Goal: Information Seeking & Learning: Learn about a topic

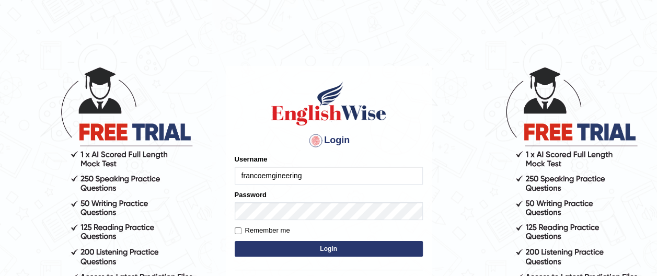
click at [337, 174] on input "francoemgineering" at bounding box center [329, 176] width 188 height 18
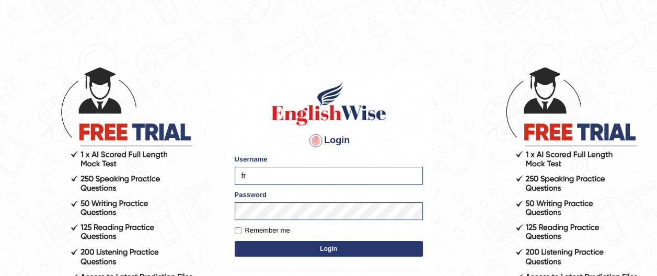
type input "f"
click at [449, 169] on body "Login Please fix the following errors: Username repali Password Remember me Log…" at bounding box center [328, 171] width 657 height 276
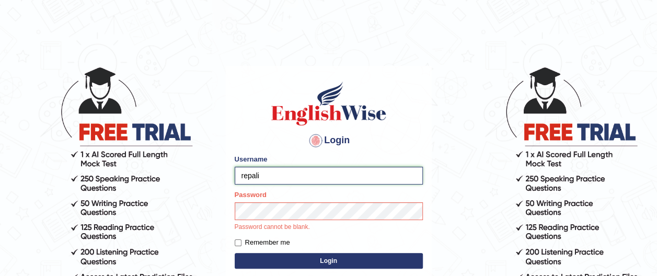
click at [337, 174] on input "repali" at bounding box center [329, 176] width 188 height 18
type input "repali_australia"
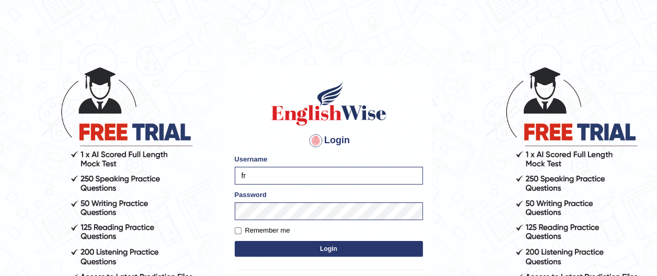
type input "f"
type input "re"
click at [235, 241] on button "Login" at bounding box center [329, 249] width 188 height 16
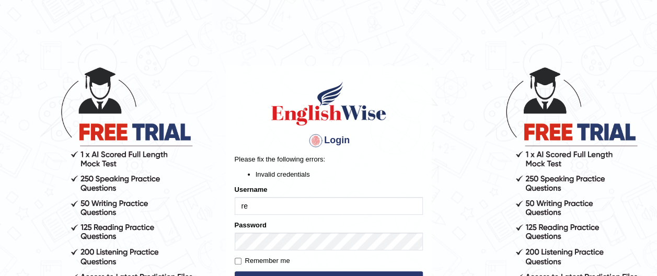
click at [284, 205] on input "re" at bounding box center [329, 206] width 188 height 18
type input "repali"
click at [235, 271] on button "Login" at bounding box center [329, 279] width 188 height 16
type input "repali_australia"
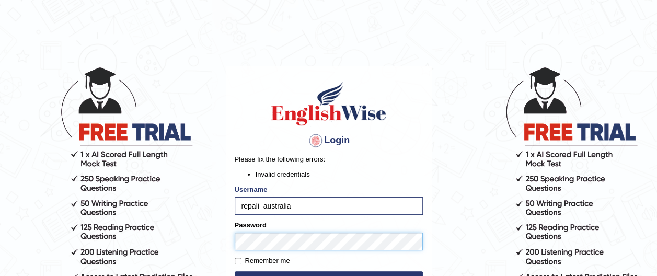
click at [235, 271] on button "Login" at bounding box center [329, 279] width 188 height 16
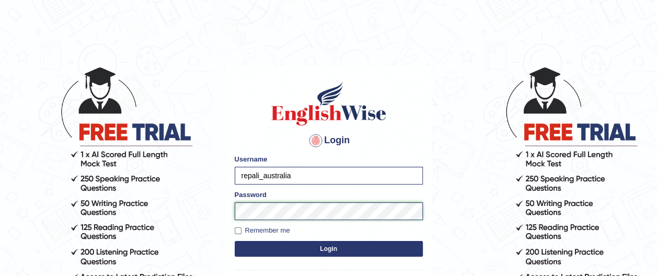
click at [235, 241] on button "Login" at bounding box center [329, 249] width 188 height 16
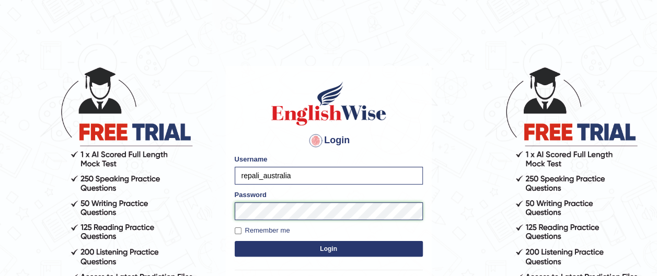
click at [235, 241] on button "Login" at bounding box center [329, 249] width 188 height 16
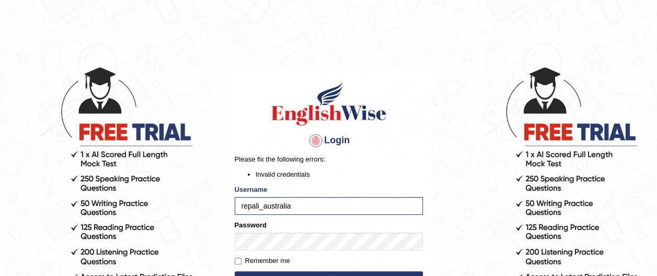
click at [445, 75] on body "Login Please fix the following errors: Invalid credentials Username repali_aust…" at bounding box center [328, 171] width 657 height 276
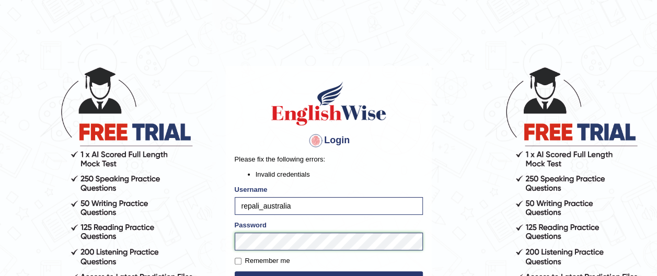
click at [235, 271] on button "Login" at bounding box center [329, 279] width 188 height 16
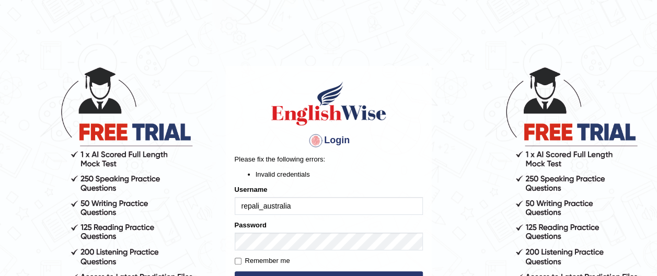
click at [247, 206] on input "repali_australia" at bounding box center [329, 206] width 188 height 18
type input "rupali_australia"
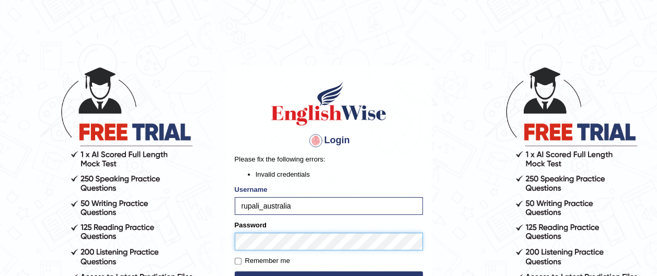
click at [235, 271] on button "Login" at bounding box center [329, 279] width 188 height 16
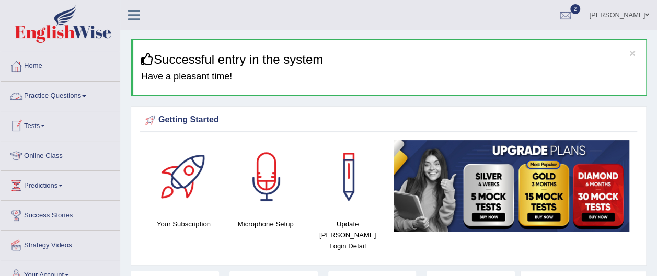
click at [86, 96] on span at bounding box center [84, 96] width 4 height 2
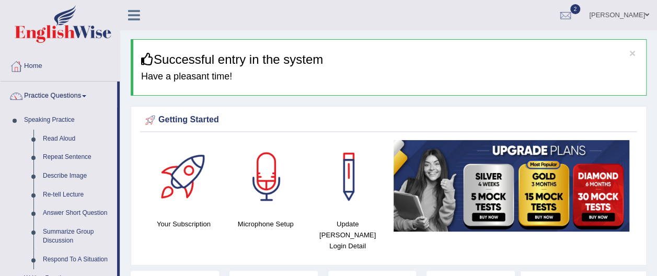
drag, startPoint x: 131, startPoint y: 75, endPoint x: 134, endPoint y: 83, distance: 8.4
click at [134, 83] on div "× Successful entry in the system Have a pleasant time!" at bounding box center [389, 67] width 516 height 56
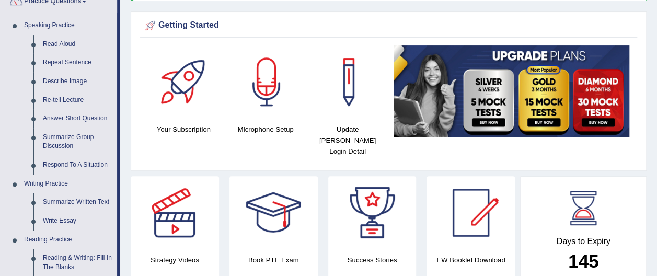
scroll to position [97, 0]
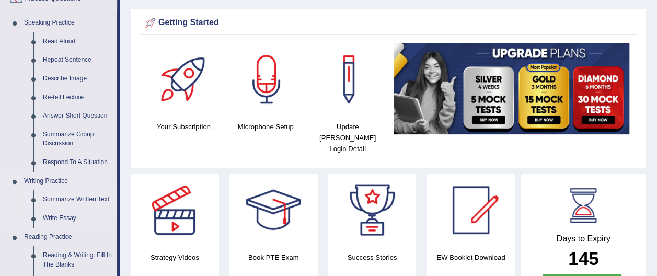
click at [69, 199] on link "Summarize Written Text" at bounding box center [77, 199] width 79 height 19
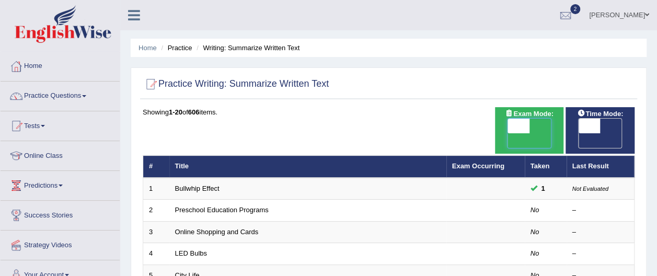
click at [514, 131] on span at bounding box center [518, 126] width 22 height 15
checkbox input "true"
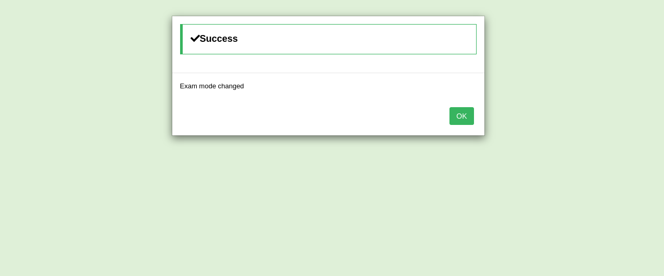
click at [465, 112] on button "OK" at bounding box center [462, 116] width 24 height 18
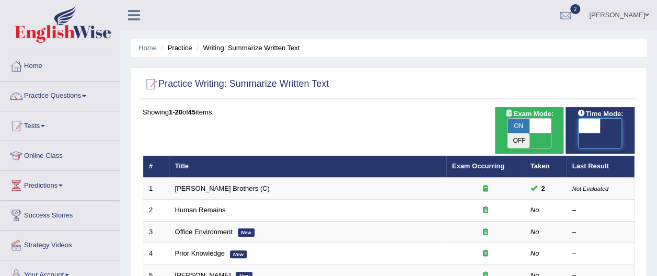
click at [585, 127] on span at bounding box center [589, 126] width 22 height 15
checkbox input "true"
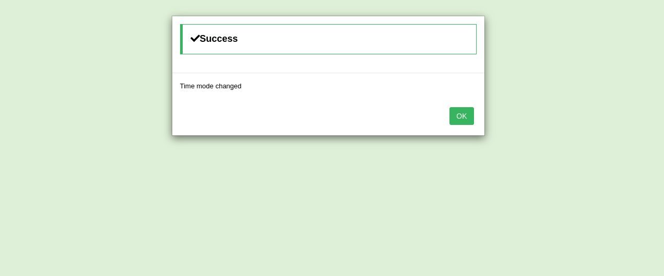
click at [466, 117] on button "OK" at bounding box center [462, 116] width 24 height 18
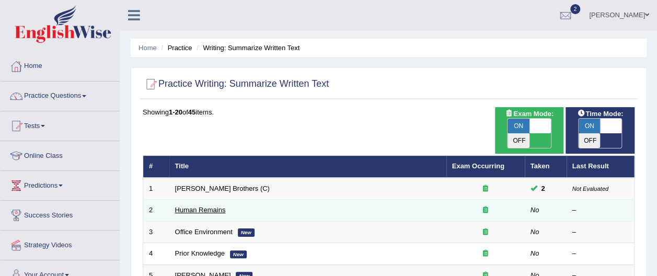
click at [207, 206] on link "Human Remains" at bounding box center [200, 210] width 51 height 8
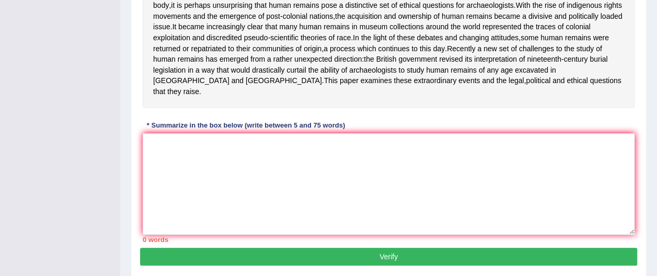
scroll to position [305, 0]
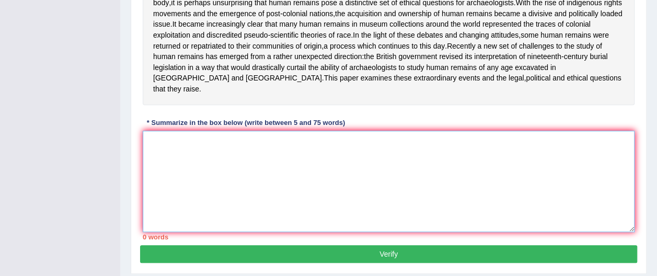
click at [157, 154] on textarea at bounding box center [389, 181] width 492 height 101
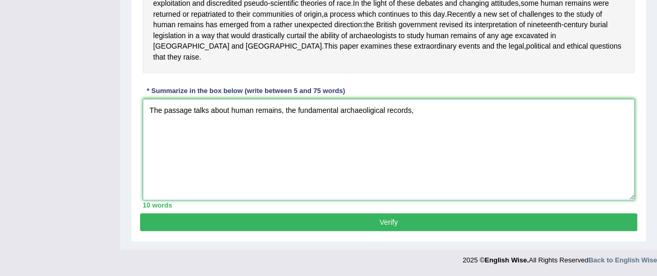
scroll to position [346, 0]
type textarea "The passage talks about human remains, the fundamental archaeoligical records,"
click at [396, 219] on button "Verify" at bounding box center [388, 222] width 497 height 18
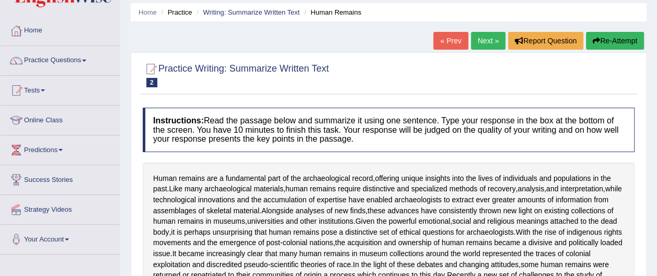
scroll to position [28, 0]
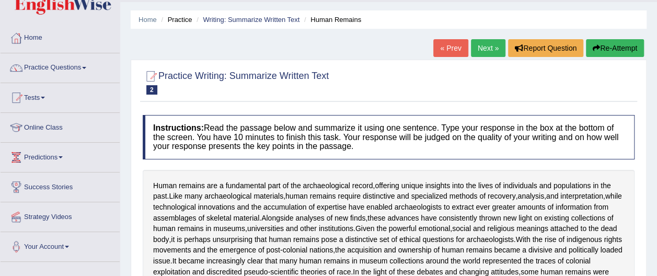
click at [620, 46] on button "Re-Attempt" at bounding box center [615, 48] width 58 height 18
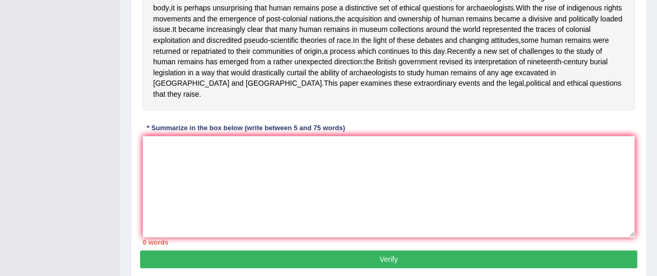
scroll to position [335, 0]
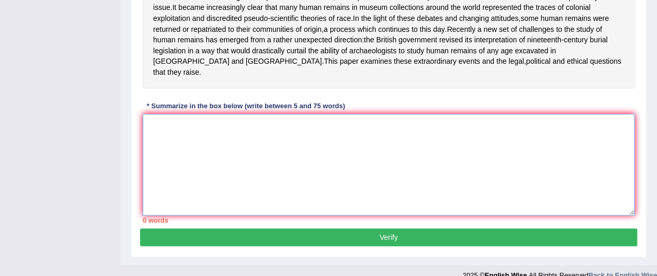
click at [178, 137] on textarea at bounding box center [389, 164] width 492 height 101
paste textarea "The passage talks about human remains, the fundamental archaeoligical records,"
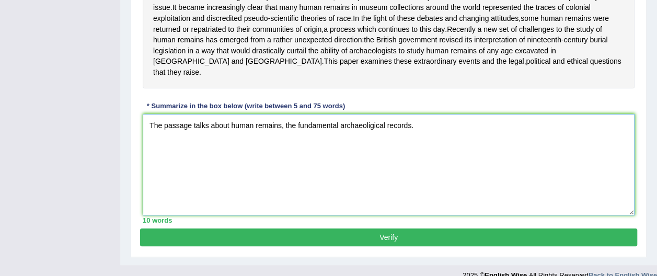
type textarea "The passage talks about human remains, the fundamental archaeoligical records."
click at [391, 246] on button "Verify" at bounding box center [388, 237] width 497 height 18
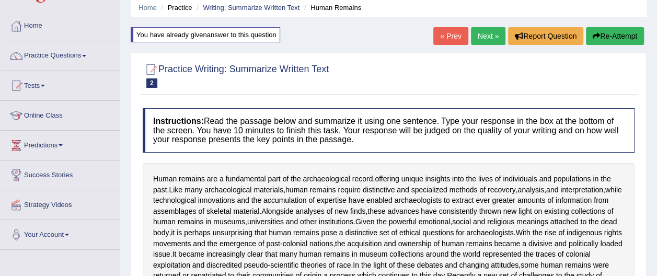
scroll to position [30, 0]
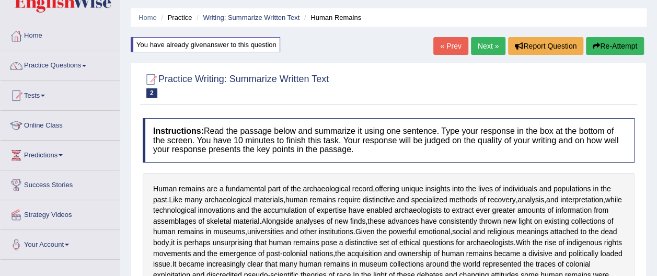
click at [491, 44] on link "Next »" at bounding box center [488, 46] width 34 height 18
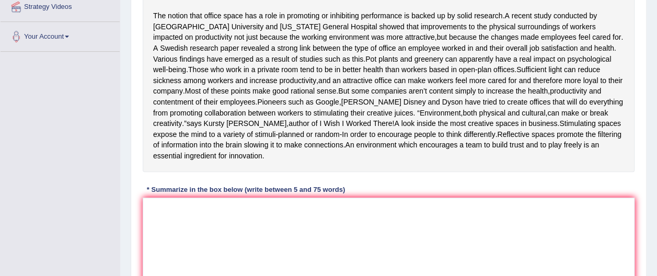
scroll to position [239, 0]
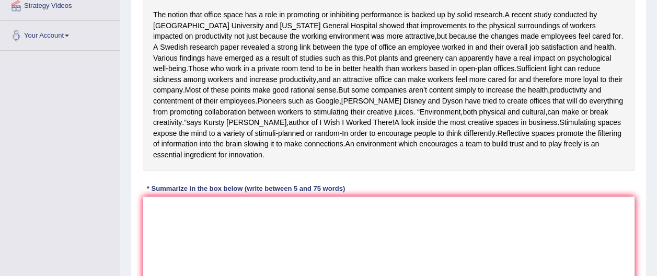
drag, startPoint x: 655, startPoint y: 168, endPoint x: 655, endPoint y: 182, distance: 13.6
click at [655, 182] on div "Home Practice Writing: Summarize Written Text Office Environment « Prev Next » …" at bounding box center [388, 54] width 536 height 587
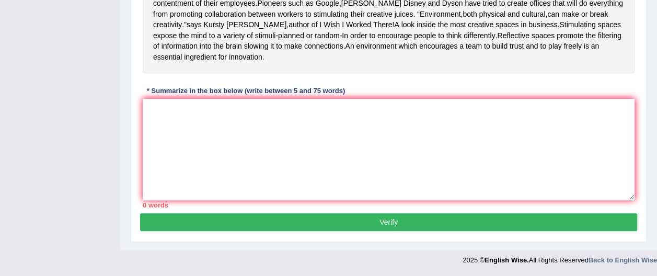
scroll to position [336, 0]
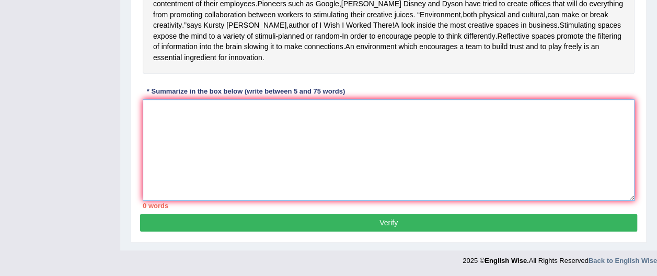
click at [158, 119] on textarea at bounding box center [389, 149] width 492 height 101
type textarea "T"
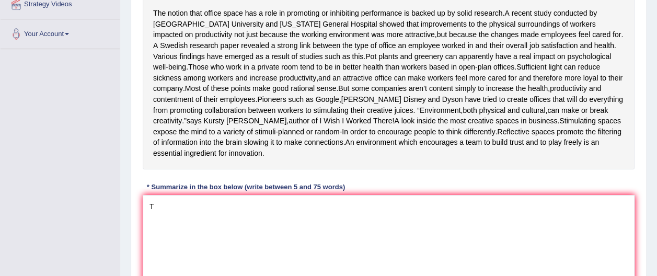
scroll to position [274, 0]
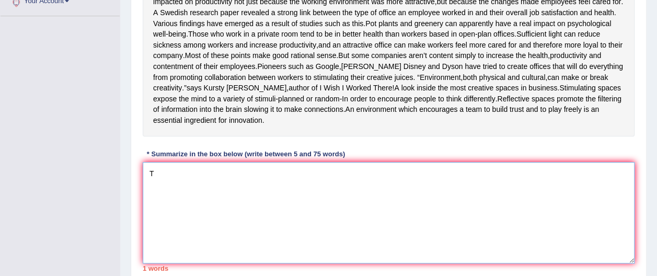
click at [166, 182] on textarea "T" at bounding box center [389, 212] width 492 height 101
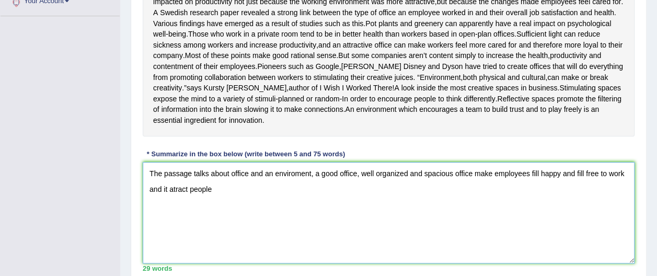
type textarea "The passage talks about office and an enviroment, a good office, well organized…"
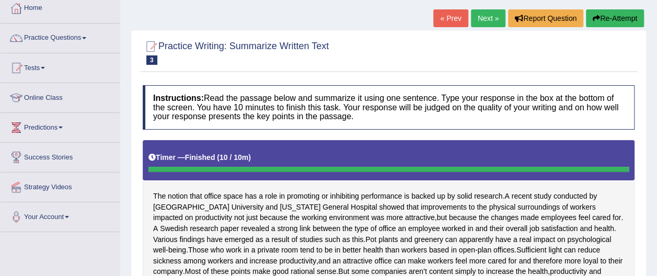
scroll to position [53, 0]
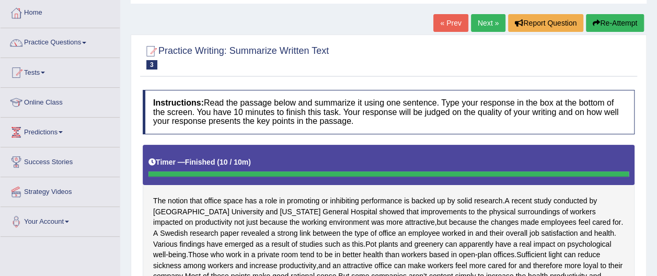
click at [623, 21] on button "Re-Attempt" at bounding box center [615, 23] width 58 height 18
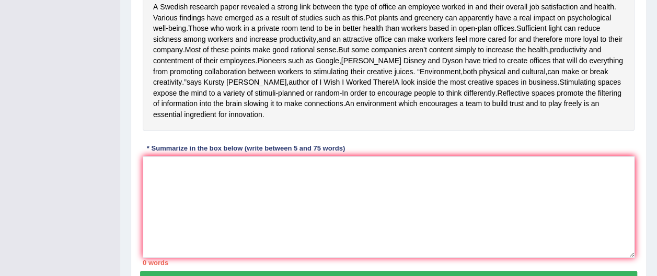
scroll to position [296, 0]
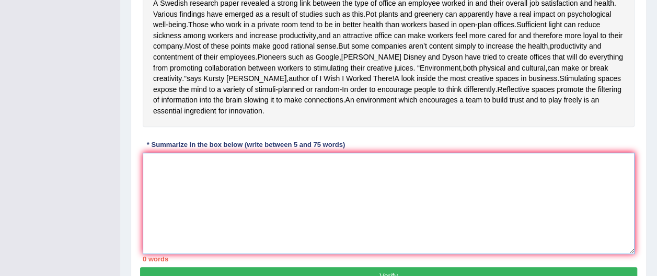
click at [153, 170] on textarea at bounding box center [389, 203] width 492 height 101
paste textarea "The passage talks about office and an enviroment, a good office, well organized…"
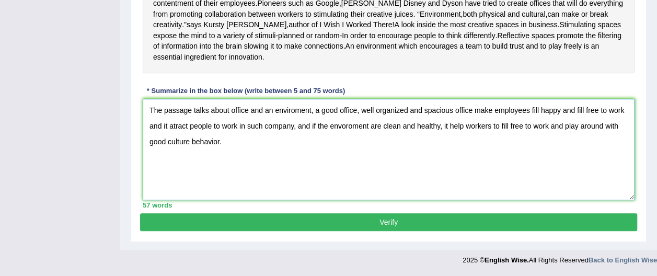
scroll to position [358, 0]
type textarea "The passage talks about office and an enviroment, a good office, well organized…"
click at [394, 226] on button "Verify" at bounding box center [388, 222] width 497 height 18
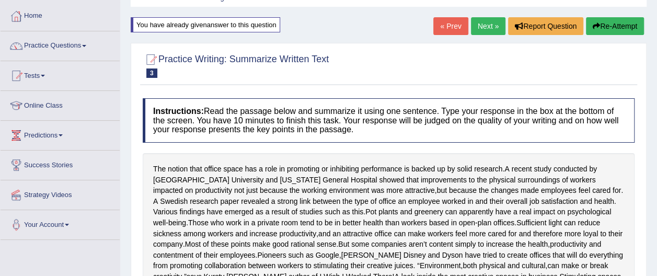
scroll to position [0, 0]
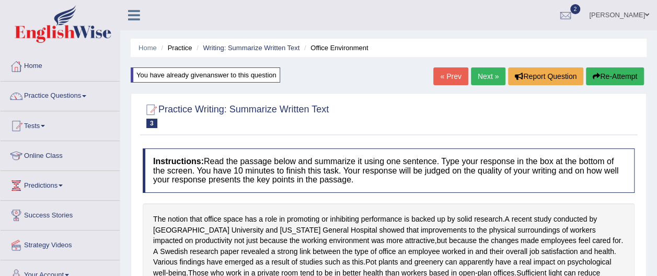
click at [484, 75] on link "Next »" at bounding box center [488, 76] width 34 height 18
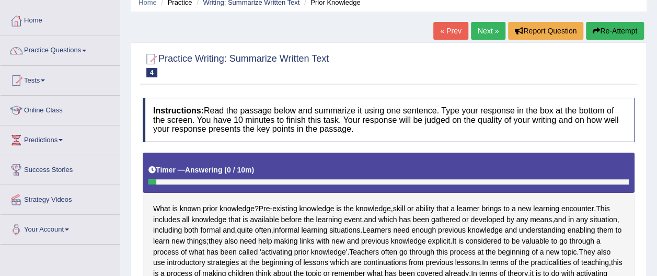
scroll to position [54, 0]
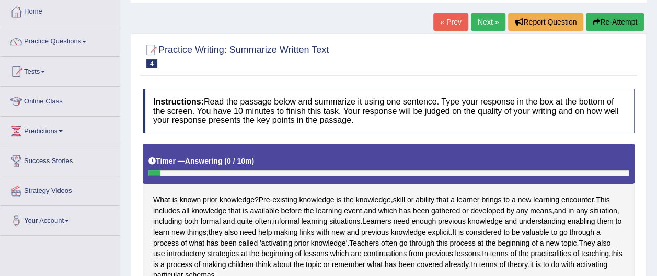
click at [85, 41] on span at bounding box center [84, 42] width 4 height 2
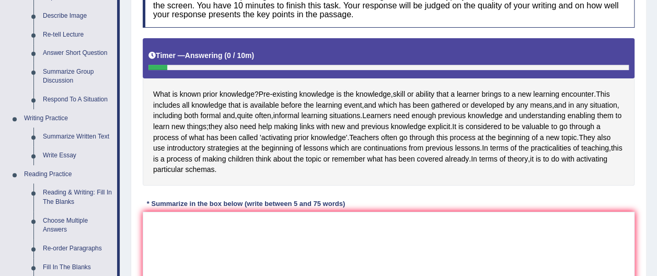
scroll to position [162, 0]
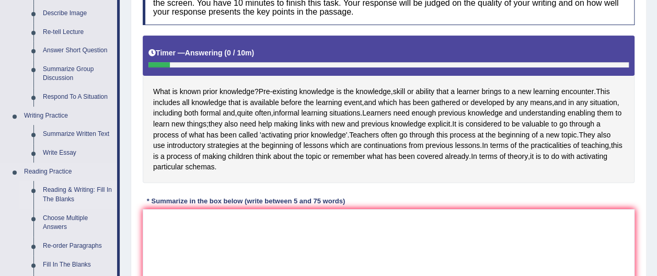
click at [72, 188] on link "Reading & Writing: Fill In The Blanks" at bounding box center [77, 195] width 79 height 28
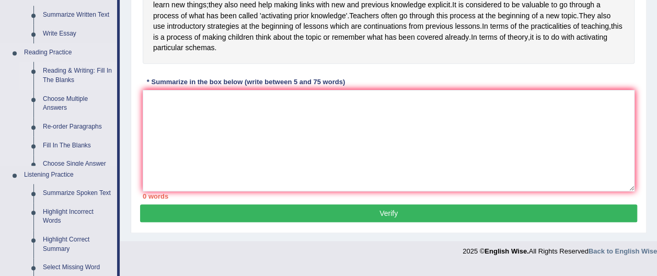
scroll to position [534, 0]
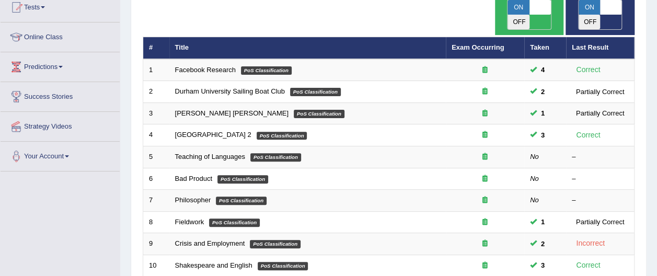
scroll to position [120, 0]
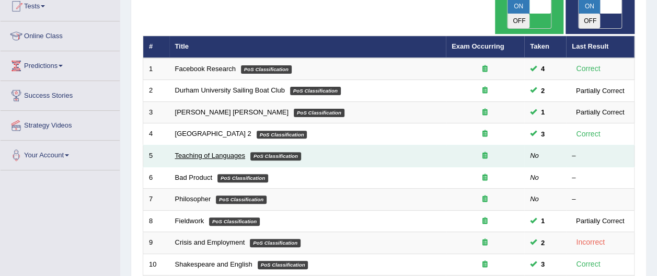
click at [209, 151] on link "Teaching of Languages" at bounding box center [210, 155] width 70 height 8
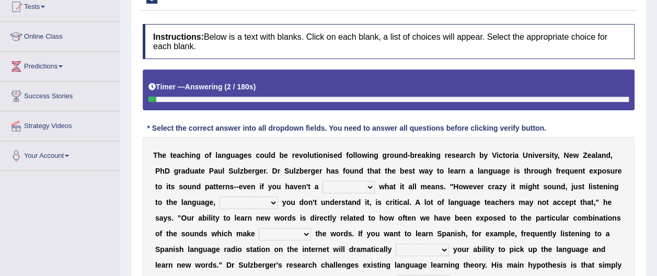
scroll to position [137, 0]
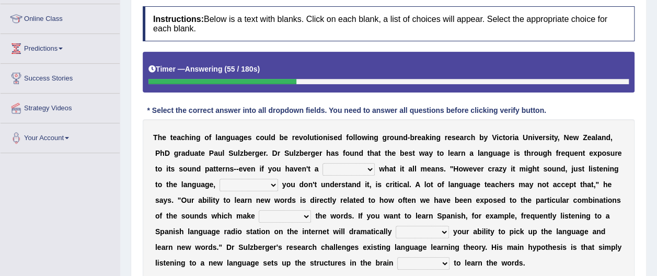
click at [322, 169] on select "dew claw clue due" at bounding box center [348, 169] width 52 height 13
select select "due"
click at [322, 163] on select "dew claw clue due" at bounding box center [348, 169] width 52 height 13
click at [322, 166] on select "dew claw clue due" at bounding box center [348, 169] width 52 height 13
click at [647, 225] on div "Home Practice Reading & Writing: Fill In The Blanks Teaching of Languages « Pre…" at bounding box center [388, 124] width 536 height 522
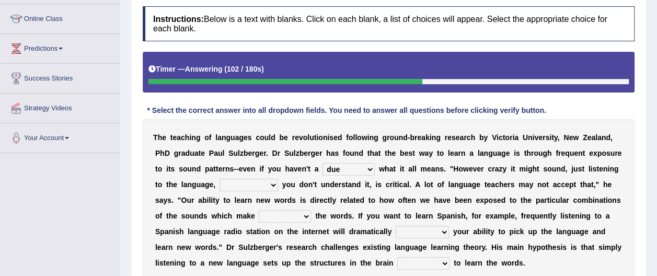
click at [219, 184] on select "but also all together even though if so" at bounding box center [248, 185] width 59 height 13
select select "even though"
click at [219, 179] on select "but also all together even though if so" at bounding box center [248, 185] width 59 height 13
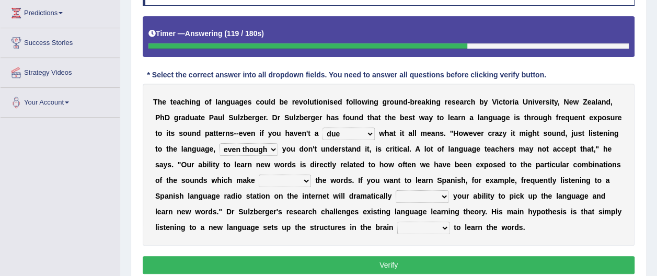
scroll to position [173, 0]
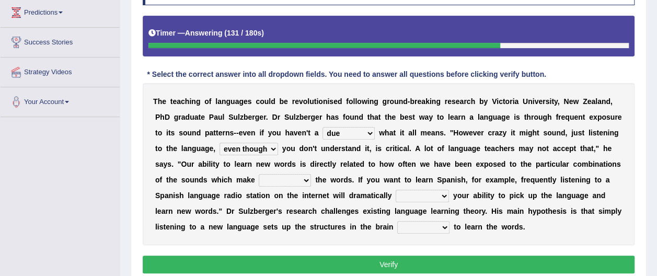
click at [259, 177] on select "down up of on" at bounding box center [285, 180] width 52 height 13
select select "of"
click at [259, 174] on select "down up of on" at bounding box center [285, 180] width 52 height 13
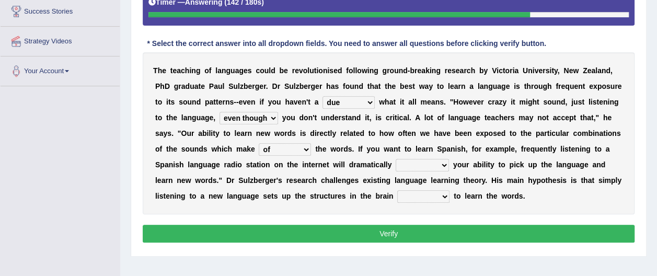
scroll to position [205, 0]
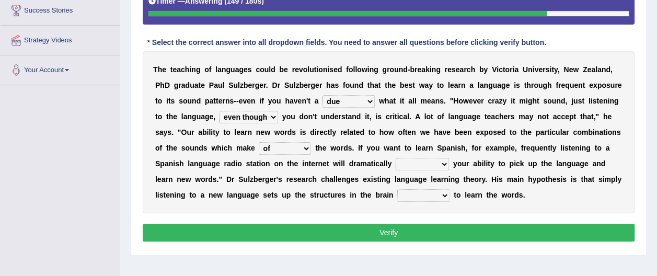
click at [395, 162] on select "evaluate exaggerate describe boost" at bounding box center [421, 164] width 53 height 13
select select "evaluate"
click at [395, 158] on select "evaluate exaggerate describe boost" at bounding box center [421, 164] width 53 height 13
click at [397, 194] on select "requiring required directed to require" at bounding box center [423, 195] width 52 height 13
select select "required"
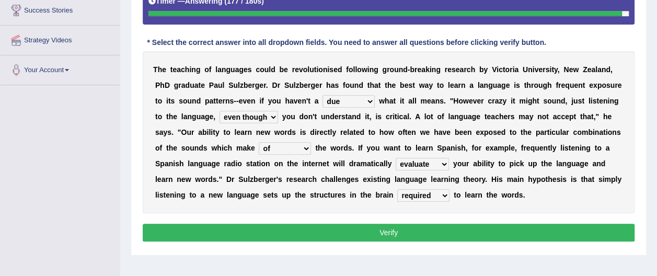
click at [397, 189] on select "requiring required directed to require" at bounding box center [423, 195] width 52 height 13
click at [399, 232] on button "Verify" at bounding box center [389, 233] width 492 height 18
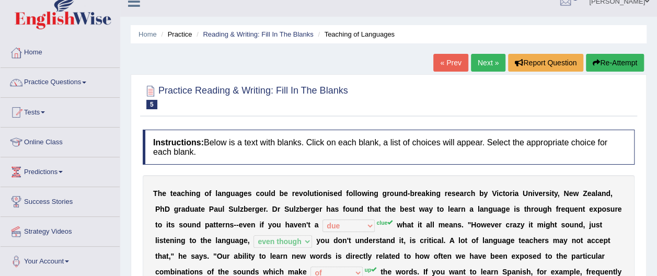
scroll to position [2, 0]
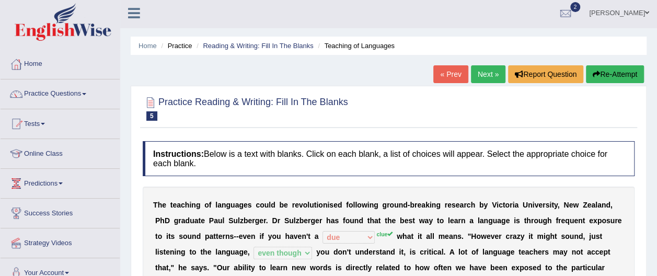
click at [484, 74] on link "Next »" at bounding box center [488, 74] width 34 height 18
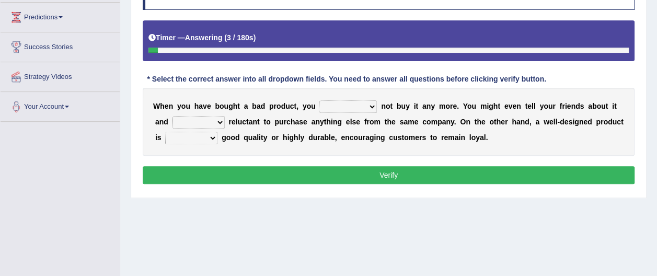
scroll to position [165, 0]
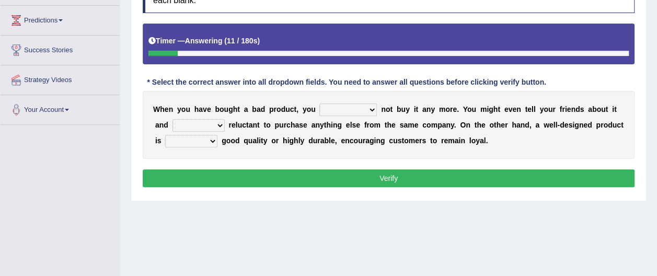
click at [354, 109] on select "would have should have should" at bounding box center [347, 109] width 57 height 13
select select "should"
click at [319, 103] on select "would have should have should" at bounding box center [347, 109] width 57 height 13
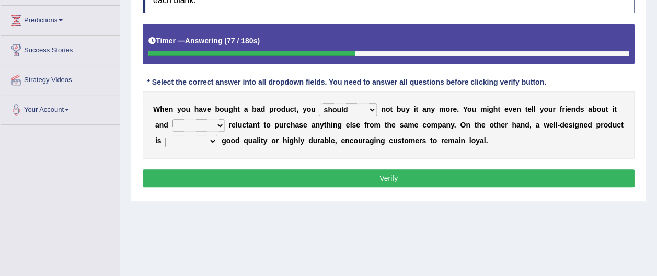
click at [202, 124] on select "is are be being" at bounding box center [198, 125] width 52 height 13
select select "are"
click at [172, 119] on select "is are be being" at bounding box center [198, 125] width 52 height 13
click at [200, 138] on select "both also neither either" at bounding box center [191, 141] width 52 height 13
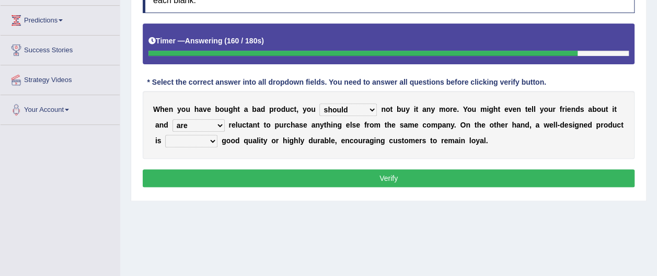
select select "neither"
click at [165, 135] on select "both also neither either" at bounding box center [191, 141] width 52 height 13
click at [394, 179] on button "Verify" at bounding box center [389, 178] width 492 height 18
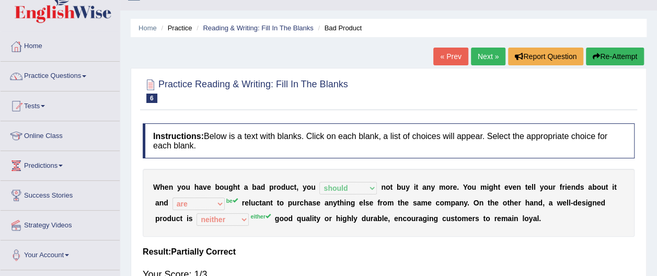
scroll to position [6, 0]
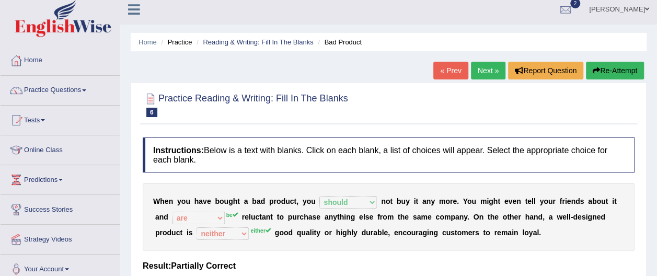
click at [481, 69] on link "Next »" at bounding box center [488, 71] width 34 height 18
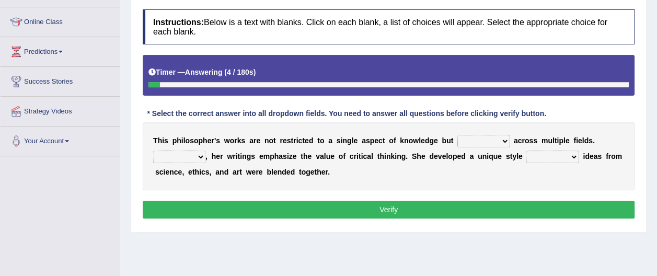
scroll to position [137, 0]
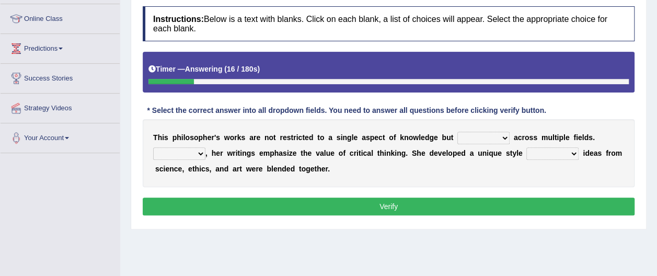
click at [484, 137] on select "constrain contain assemble extend" at bounding box center [483, 138] width 52 height 13
select select "extend"
click at [457, 132] on select "constrain contain assemble extend" at bounding box center [483, 138] width 52 height 13
click at [201, 151] on select "Rather So Moreover Likely" at bounding box center [179, 153] width 52 height 13
select select "So"
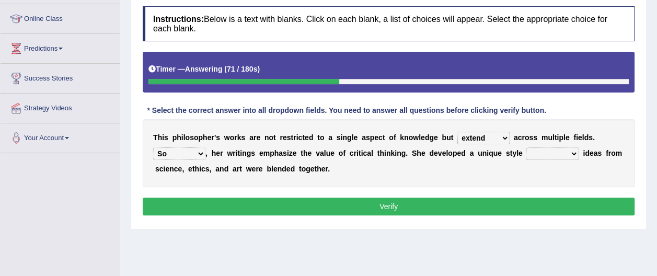
click at [153, 147] on select "Rather So Moreover Likely" at bounding box center [179, 153] width 52 height 13
click at [553, 153] on select "in that that which in which" at bounding box center [552, 153] width 52 height 13
select select "that"
click at [526, 147] on select "in that that which in which" at bounding box center [552, 153] width 52 height 13
click at [396, 205] on button "Verify" at bounding box center [389, 206] width 492 height 18
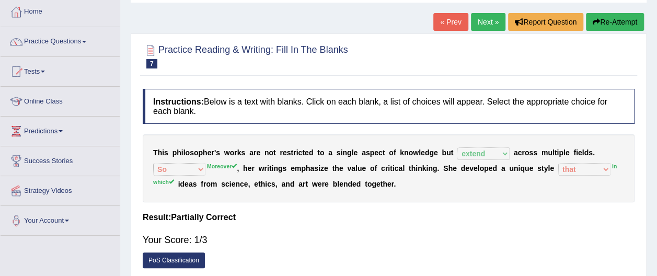
scroll to position [43, 0]
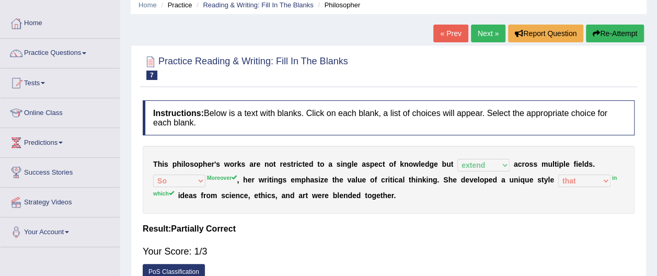
click at [487, 34] on link "Next »" at bounding box center [488, 34] width 34 height 18
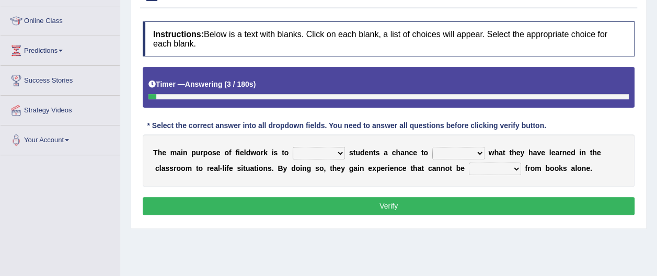
scroll to position [137, 0]
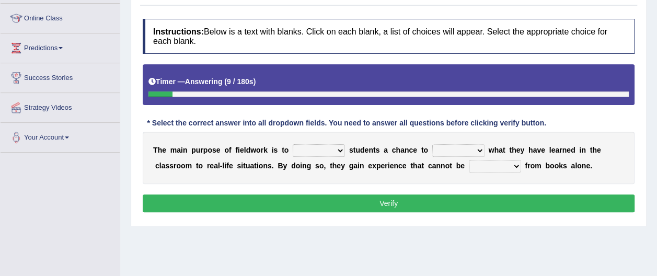
click at [333, 148] on select "resemble stow rave offer" at bounding box center [319, 150] width 52 height 13
select select "resemble"
click at [293, 144] on select "resemble stow rave offer" at bounding box center [319, 150] width 52 height 13
click at [333, 149] on select "resemble stow rave offer" at bounding box center [319, 150] width 52 height 13
click at [465, 150] on select "compare align apply dismount" at bounding box center [458, 150] width 52 height 13
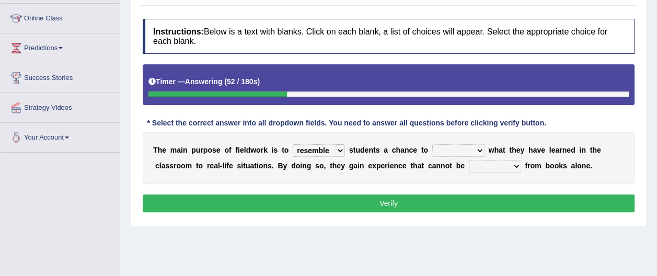
select select "apply"
click at [432, 144] on select "compare align apply dismount" at bounding box center [458, 150] width 52 height 13
click at [469, 166] on select "originated prepared obtained touted" at bounding box center [495, 166] width 52 height 13
select select "originated"
click at [469, 160] on select "originated prepared obtained touted" at bounding box center [495, 166] width 52 height 13
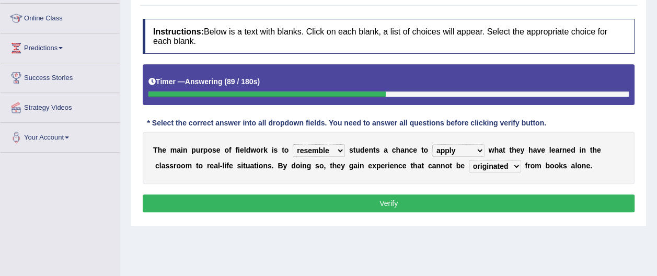
click at [401, 197] on button "Verify" at bounding box center [389, 203] width 492 height 18
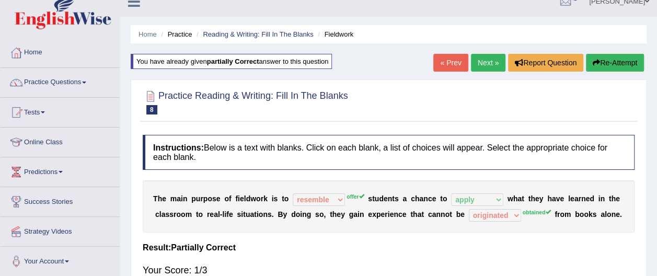
scroll to position [0, 0]
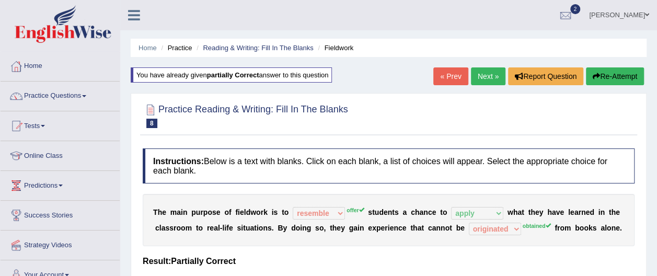
click at [490, 78] on link "Next »" at bounding box center [488, 76] width 34 height 18
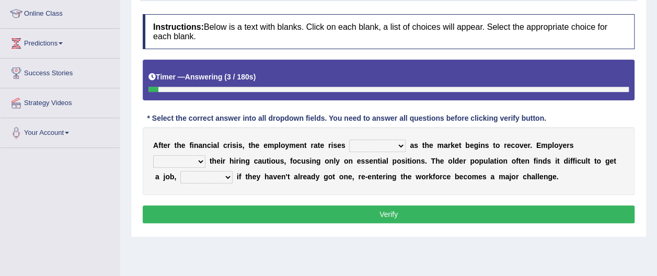
scroll to position [146, 0]
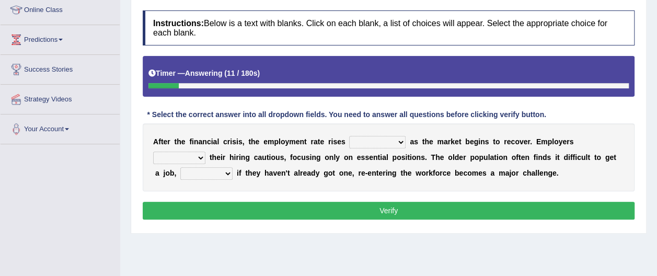
click at [386, 141] on select "normally conversely strenuously sharply" at bounding box center [377, 142] width 56 height 13
select select "sharply"
click at [349, 136] on select "normally conversely strenuously sharply" at bounding box center [377, 142] width 56 height 13
click at [205, 151] on select "keeping kept keep are kept" at bounding box center [179, 157] width 52 height 13
select select "are kept"
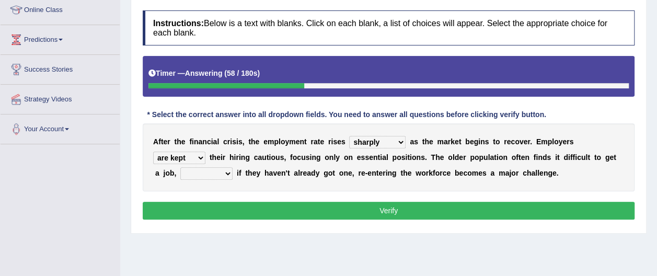
click at [205, 151] on select "keeping kept keep are kept" at bounding box center [179, 157] width 52 height 13
click at [232, 167] on select "although while then because" at bounding box center [206, 173] width 52 height 13
select select "because"
click at [232, 167] on select "although while then because" at bounding box center [206, 173] width 52 height 13
click at [388, 208] on button "Verify" at bounding box center [389, 211] width 492 height 18
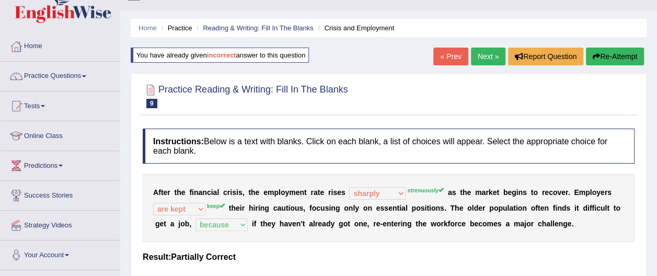
scroll to position [16, 0]
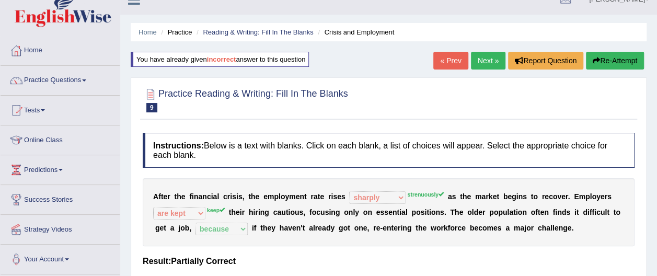
click at [484, 61] on link "Next »" at bounding box center [488, 61] width 34 height 18
